Goal: Understand process/instructions: Learn how to perform a task or action

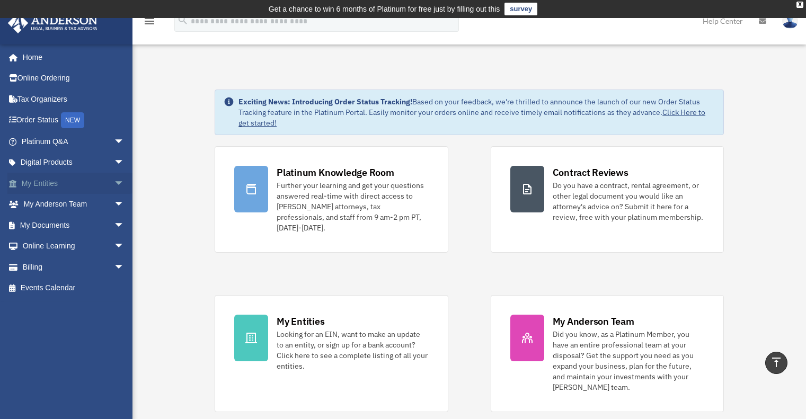
scroll to position [318, 0]
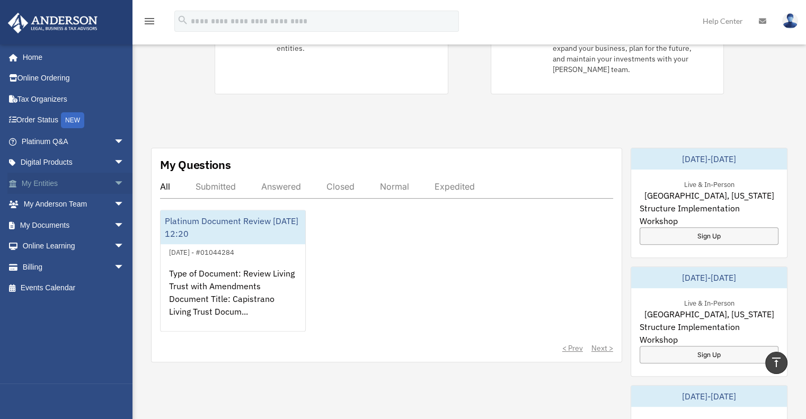
click at [60, 186] on link "My Entities arrow_drop_down" at bounding box center [73, 183] width 133 height 21
click at [114, 182] on span "arrow_drop_down" at bounding box center [124, 184] width 21 height 22
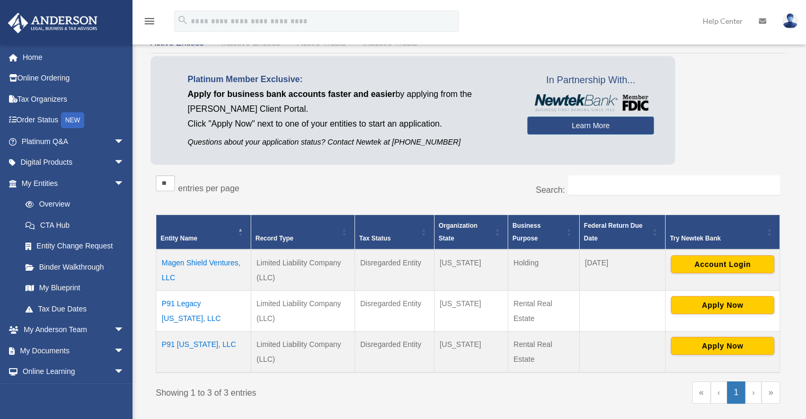
scroll to position [159, 0]
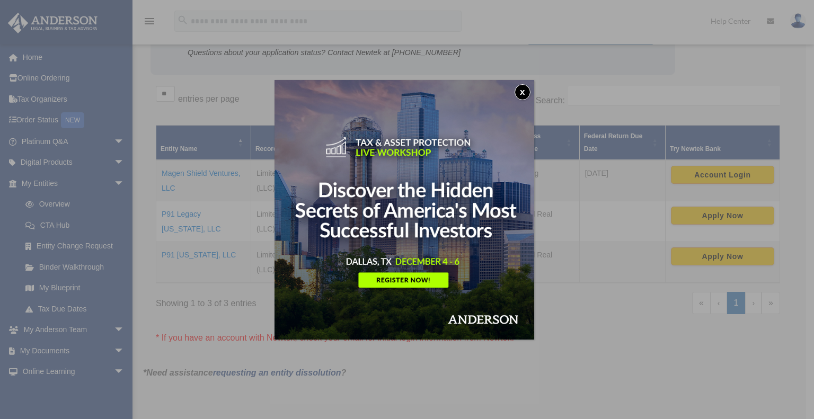
click at [530, 91] on button "x" at bounding box center [523, 92] width 16 height 16
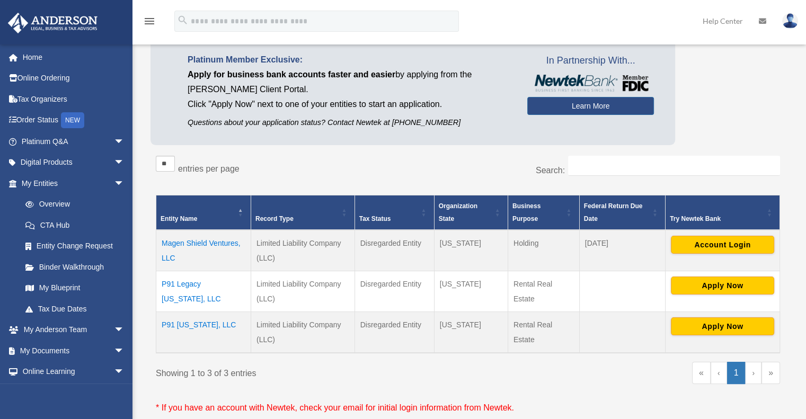
scroll to position [0, 0]
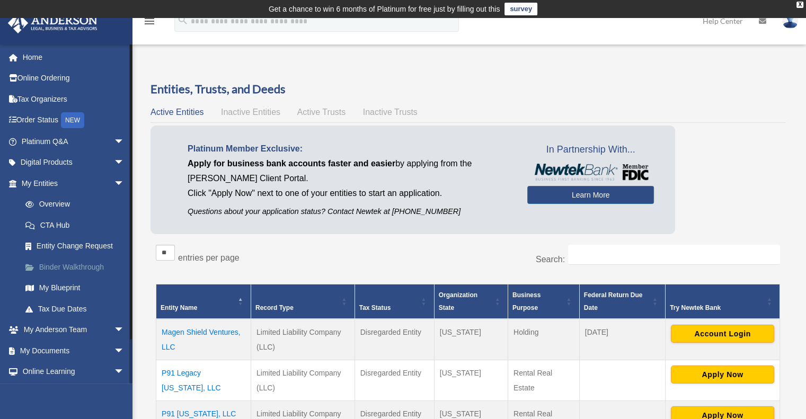
click at [86, 265] on link "Binder Walkthrough" at bounding box center [78, 266] width 126 height 21
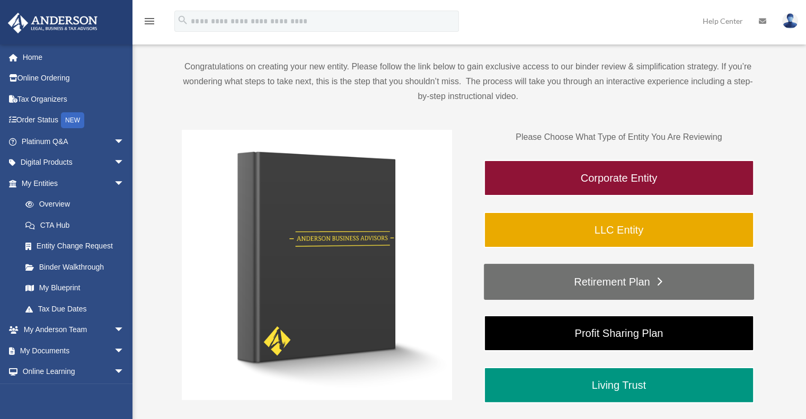
scroll to position [47, 0]
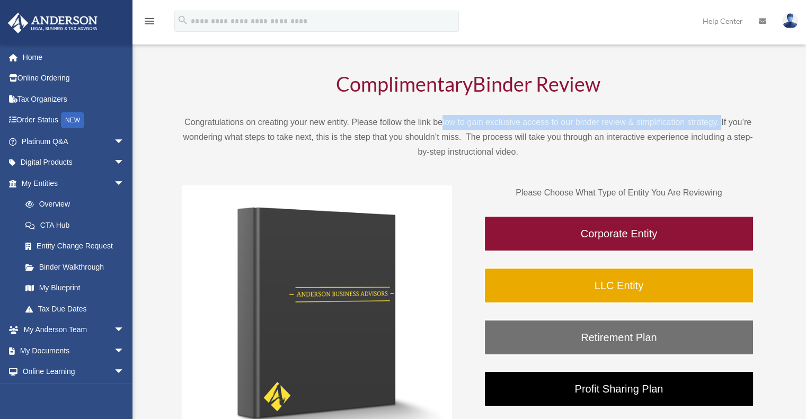
drag, startPoint x: 441, startPoint y: 118, endPoint x: 721, endPoint y: 125, distance: 279.9
click at [721, 125] on p "Congratulations on creating your new entity. Please follow the link below to ga…" at bounding box center [468, 137] width 572 height 45
